Goal: Task Accomplishment & Management: Manage account settings

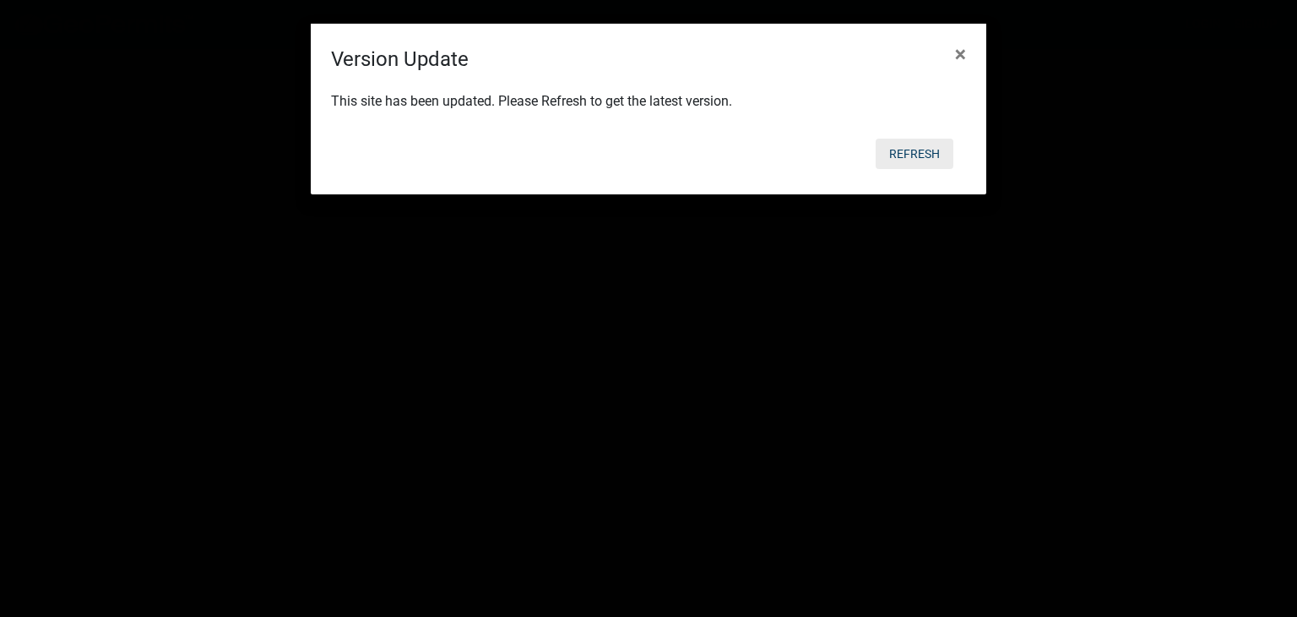
click at [918, 153] on button "Refresh" at bounding box center [915, 154] width 78 height 30
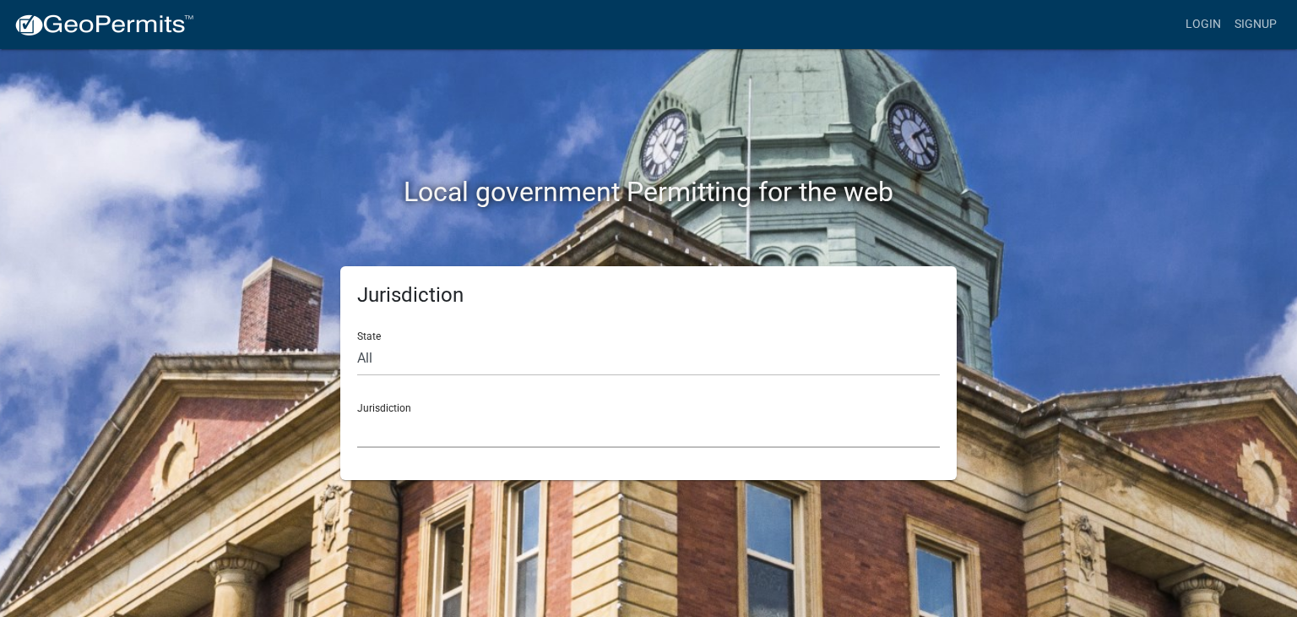
click at [463, 436] on select "[GEOGRAPHIC_DATA], [US_STATE] [GEOGRAPHIC_DATA], [US_STATE][PERSON_NAME][GEOGRA…" at bounding box center [648, 430] width 583 height 35
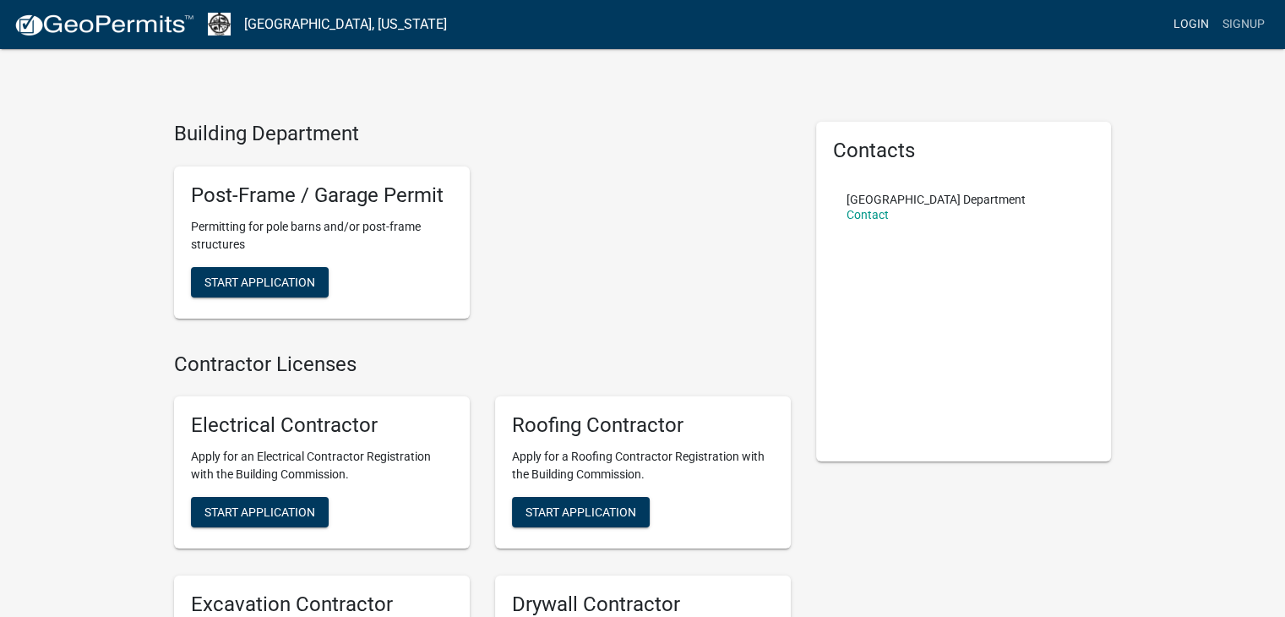
click at [1189, 29] on link "Login" at bounding box center [1190, 24] width 49 height 32
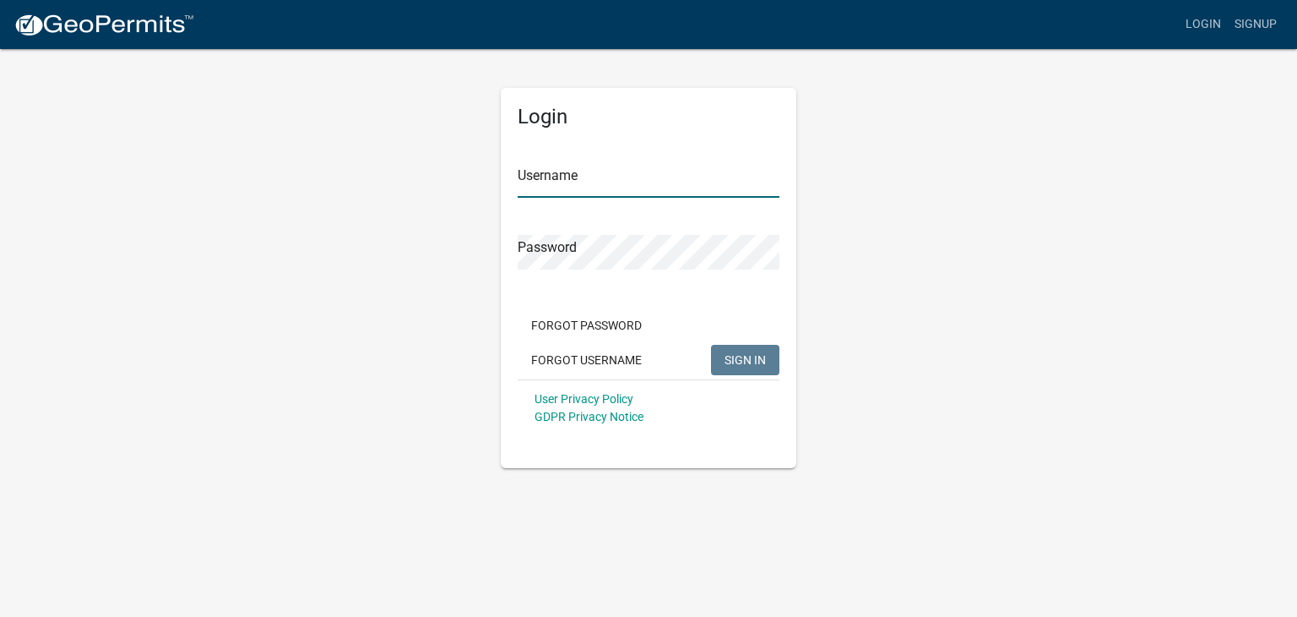
type input "Greenwell2"
click at [551, 166] on input "Greenwell2" at bounding box center [649, 180] width 262 height 35
